Goal: Task Accomplishment & Management: Manage account settings

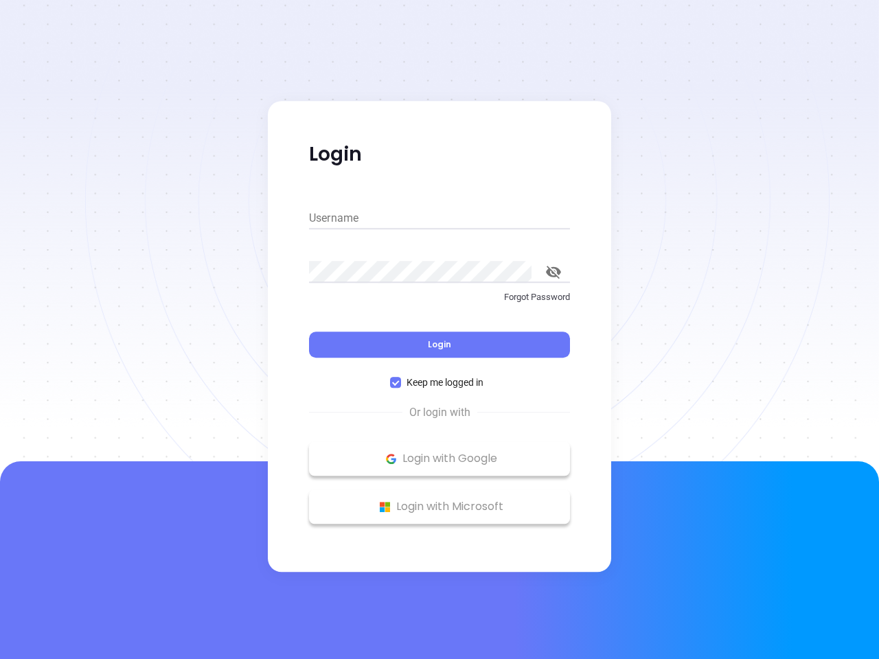
click at [439, 330] on div "Login" at bounding box center [439, 336] width 261 height 43
click at [439, 218] on input "Username" at bounding box center [439, 218] width 261 height 22
click at [553, 272] on icon "toggle password visibility" at bounding box center [553, 272] width 15 height 13
click at [439, 345] on span "Login" at bounding box center [439, 345] width 23 height 12
click at [439, 382] on span "Keep me logged in" at bounding box center [445, 382] width 88 height 15
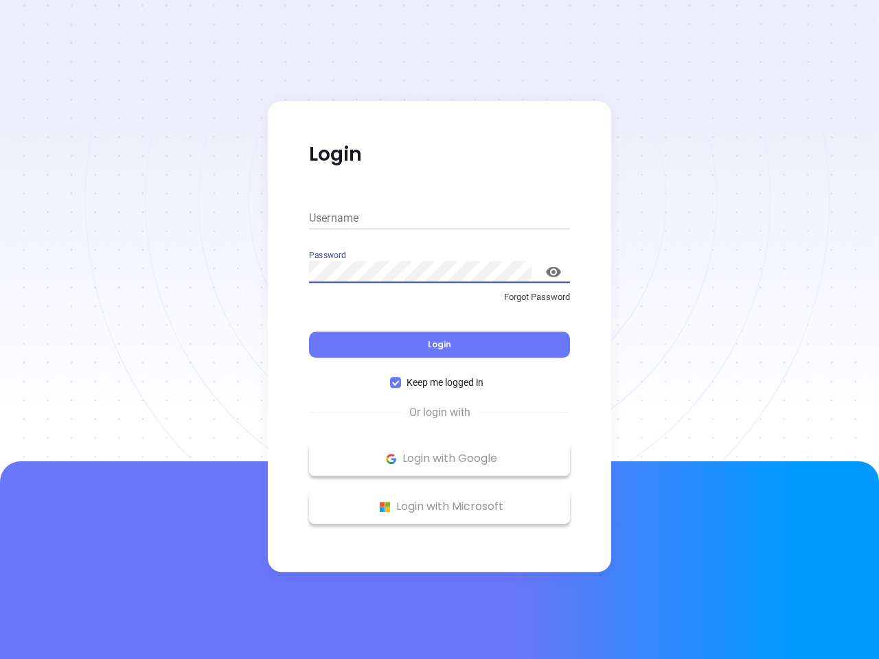
click at [401, 382] on input "Keep me logged in" at bounding box center [395, 382] width 11 height 11
checkbox input "false"
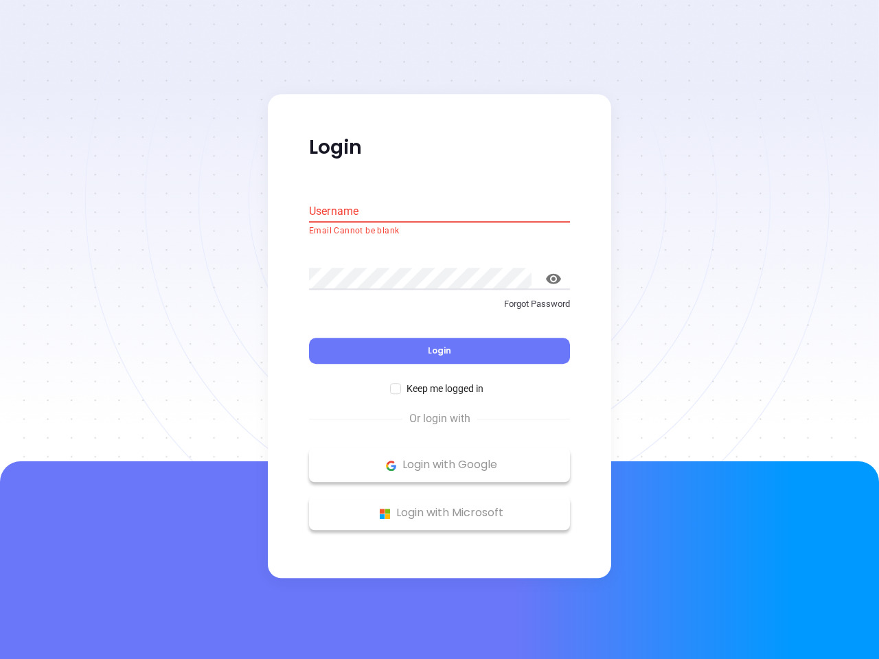
click at [439, 459] on p "Login with Google" at bounding box center [439, 465] width 247 height 21
click at [439, 507] on p "Login with Microsoft" at bounding box center [439, 513] width 247 height 21
